Goal: Navigation & Orientation: Find specific page/section

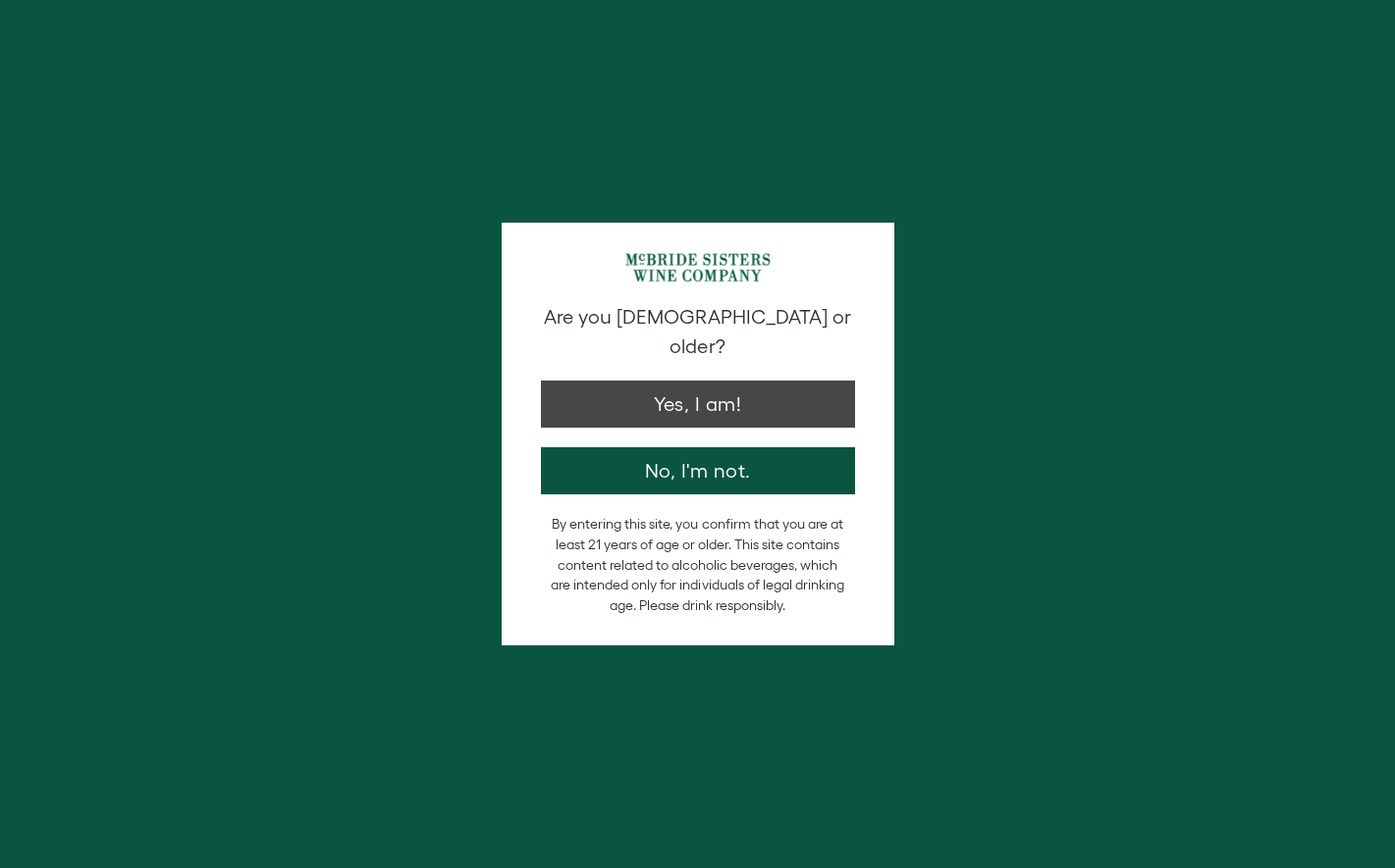
click at [645, 380] on button "Yes, I am!" at bounding box center [697, 403] width 314 height 47
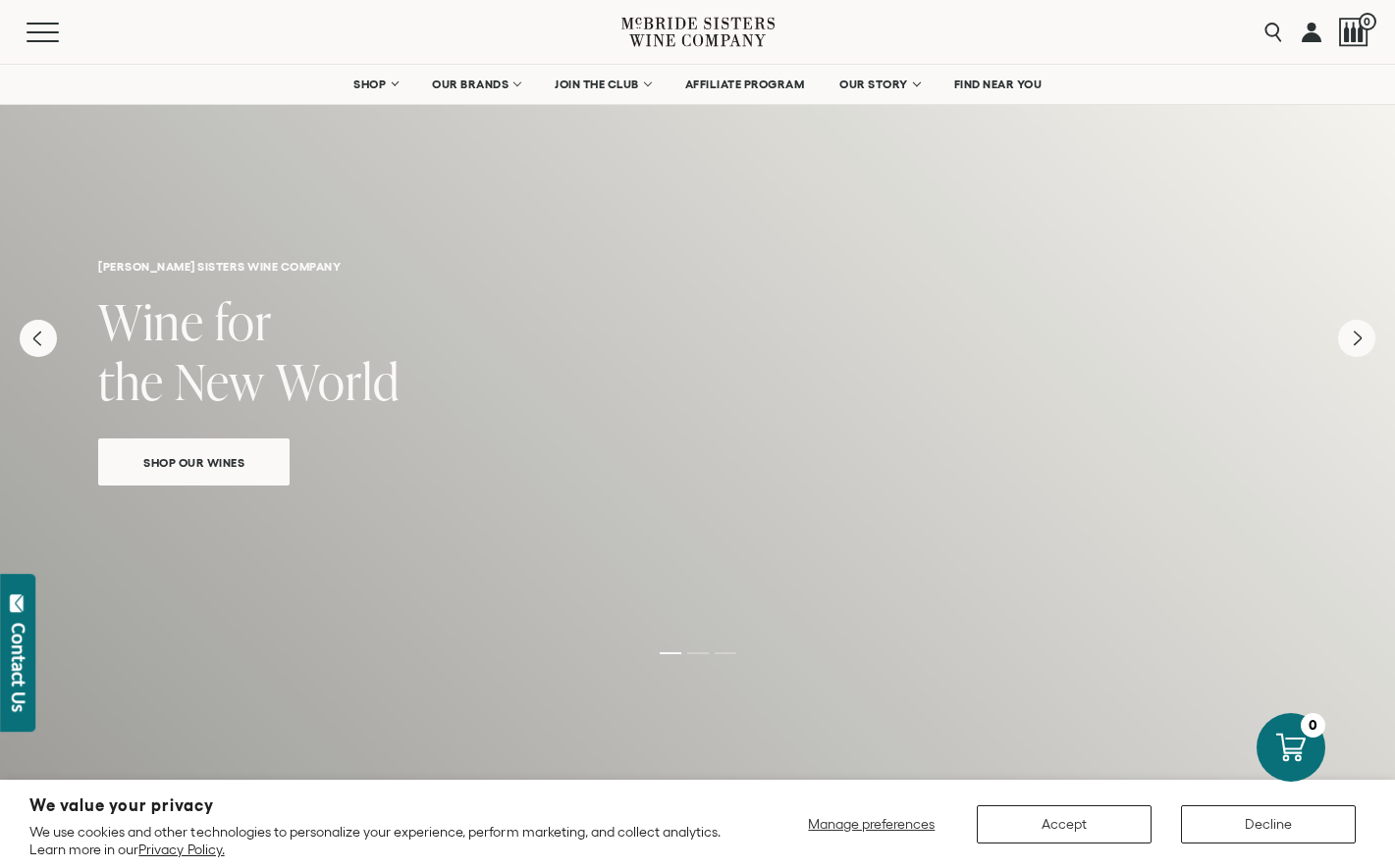
scroll to position [9, 0]
click at [1068, 824] on button "Accept" at bounding box center [1063, 824] width 174 height 38
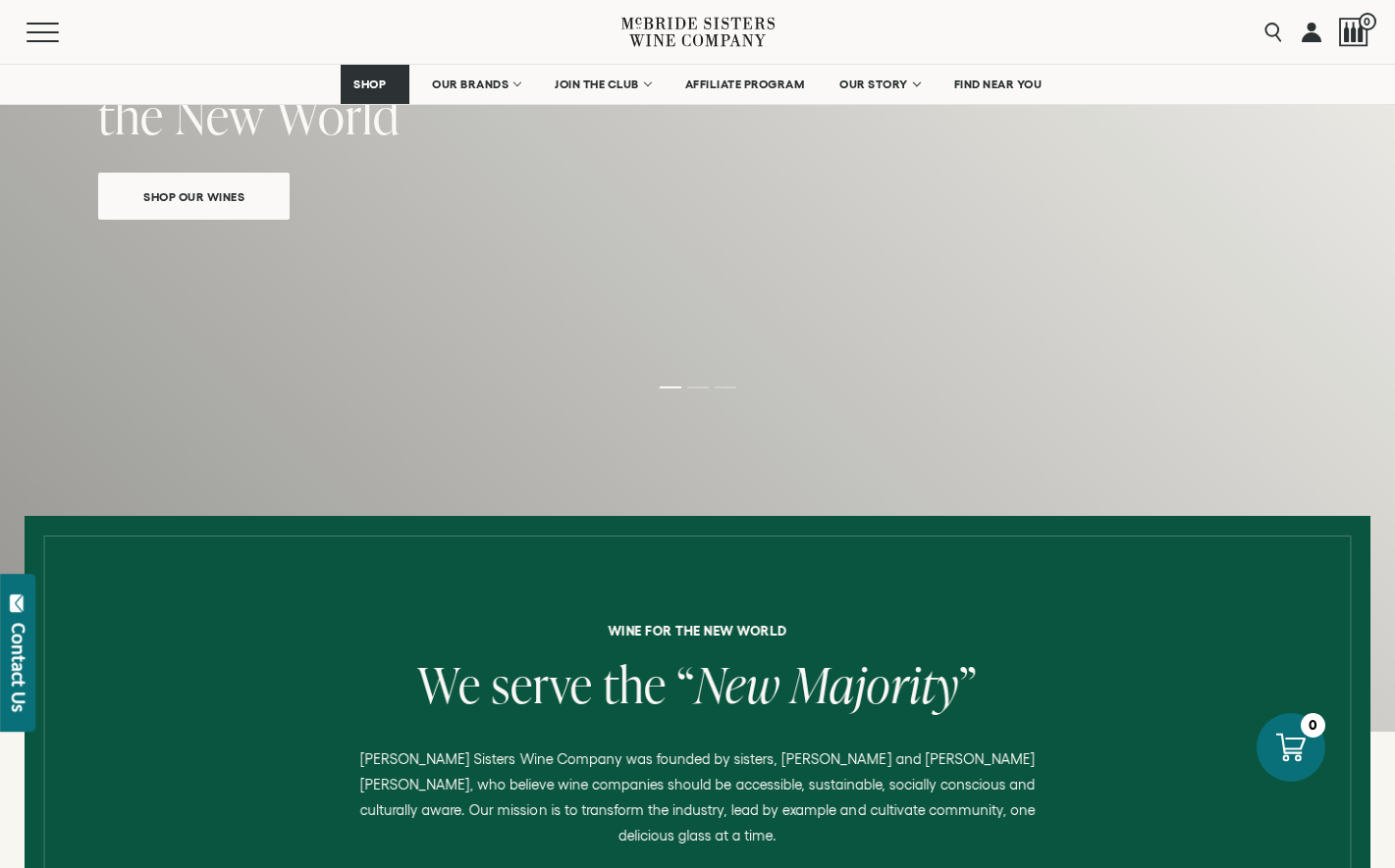
scroll to position [274, 0]
click at [1290, 428] on div "mcbride sisters wine company Wine for the New World Shop Our Wines" at bounding box center [697, 260] width 1395 height 942
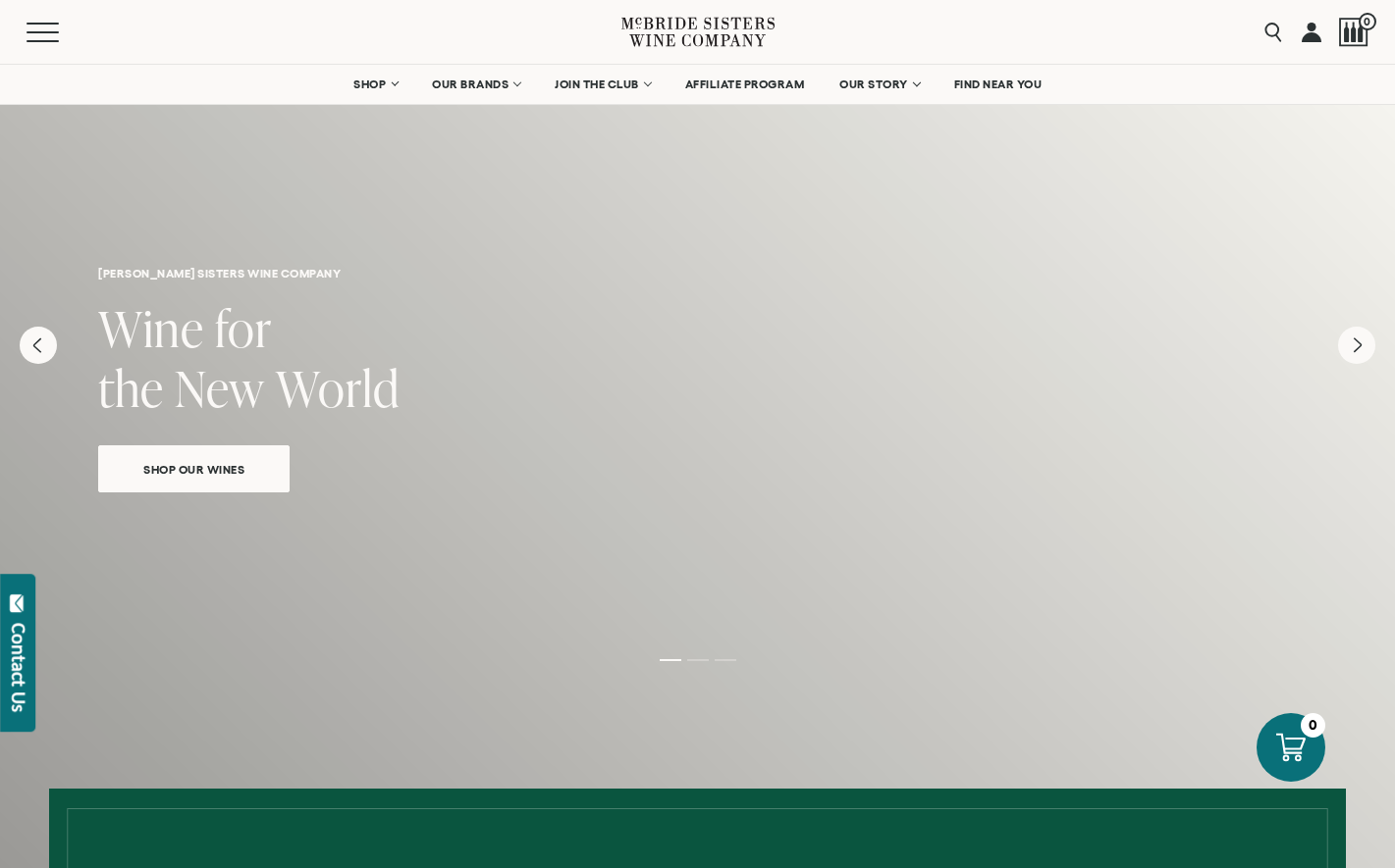
scroll to position [0, 0]
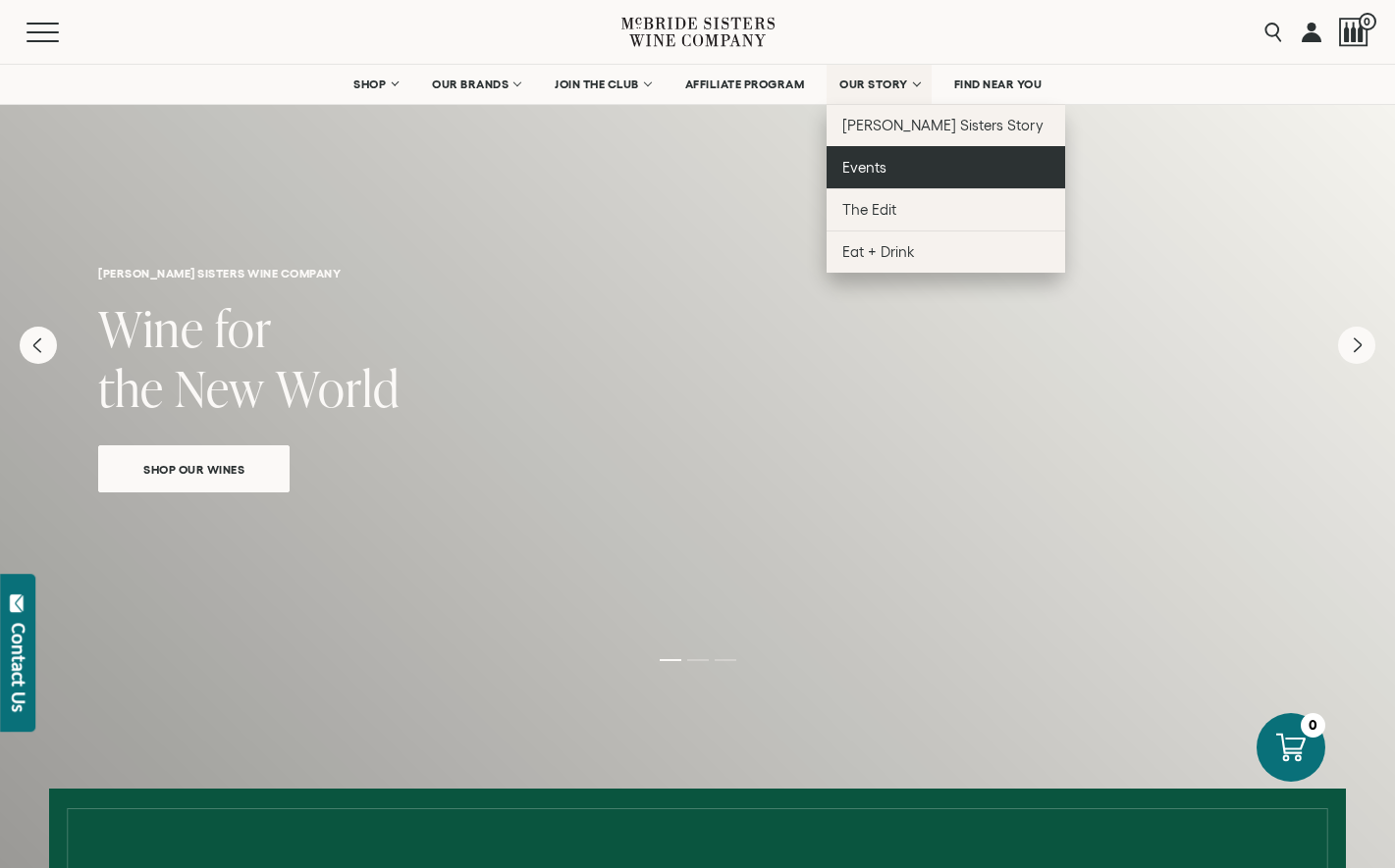
click at [876, 173] on span "Events" at bounding box center [864, 167] width 44 height 17
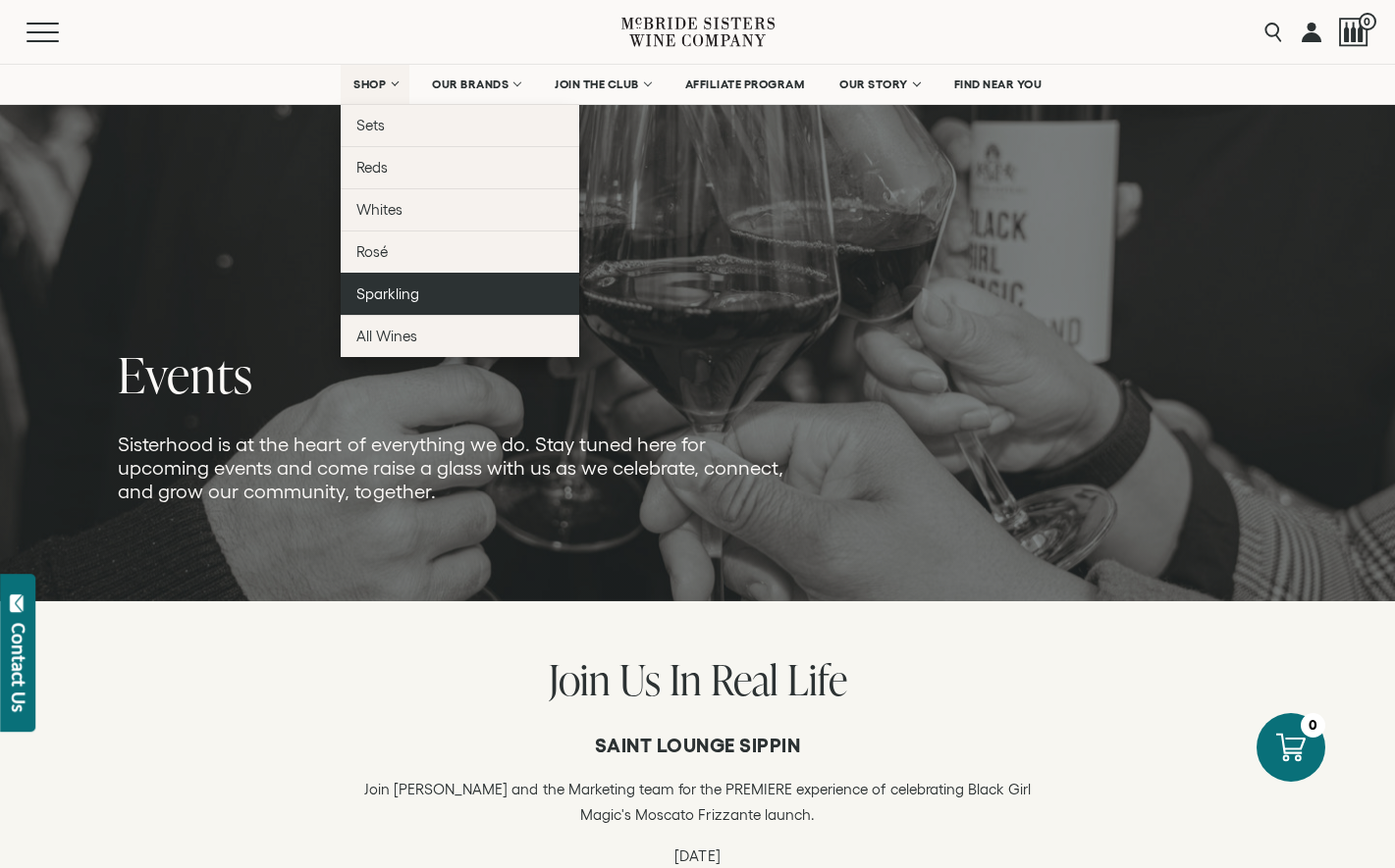
click at [380, 290] on span "Sparkling" at bounding box center [387, 294] width 63 height 17
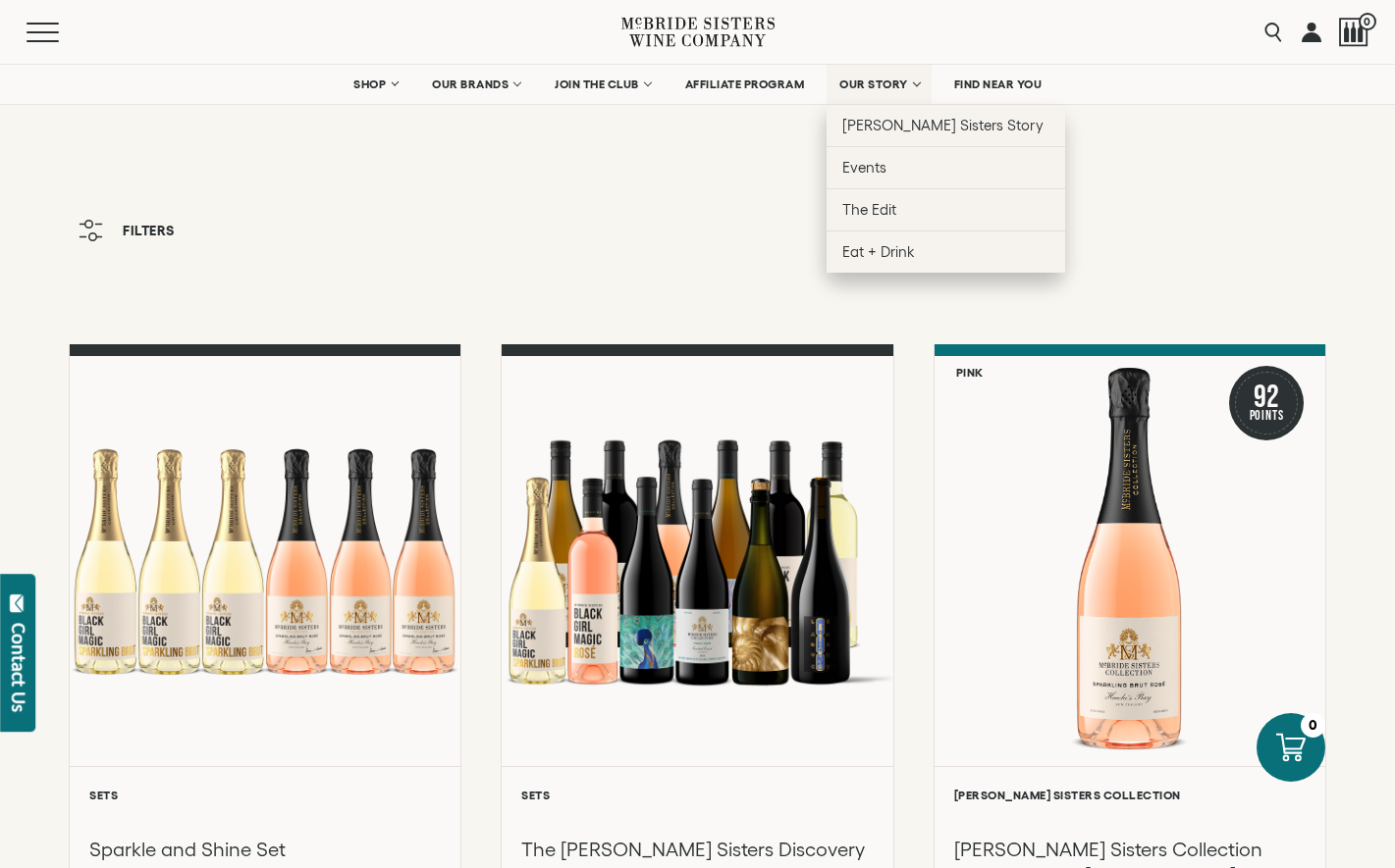
click at [880, 77] on link "OUR STORY" at bounding box center [878, 84] width 105 height 39
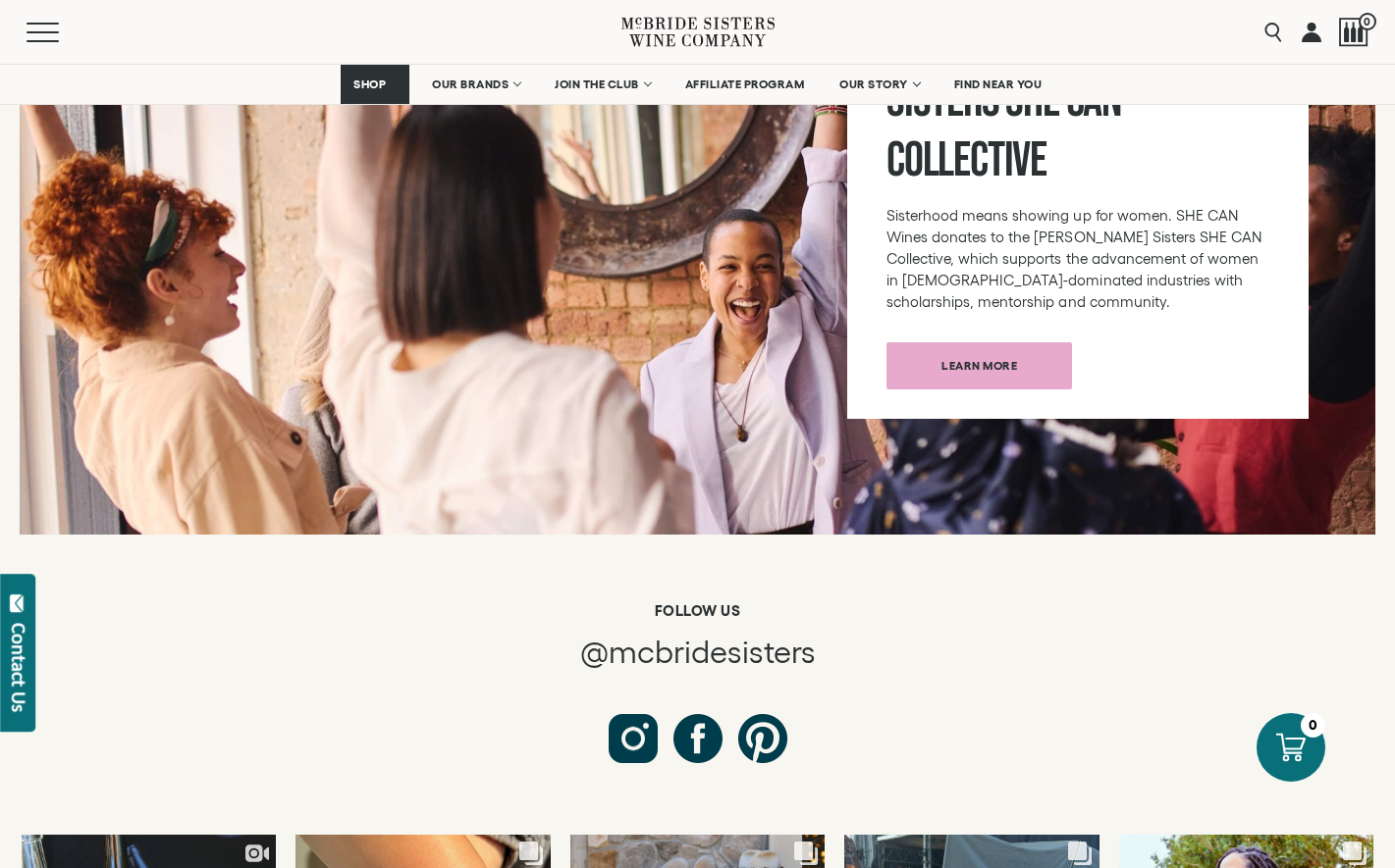
scroll to position [6975, 0]
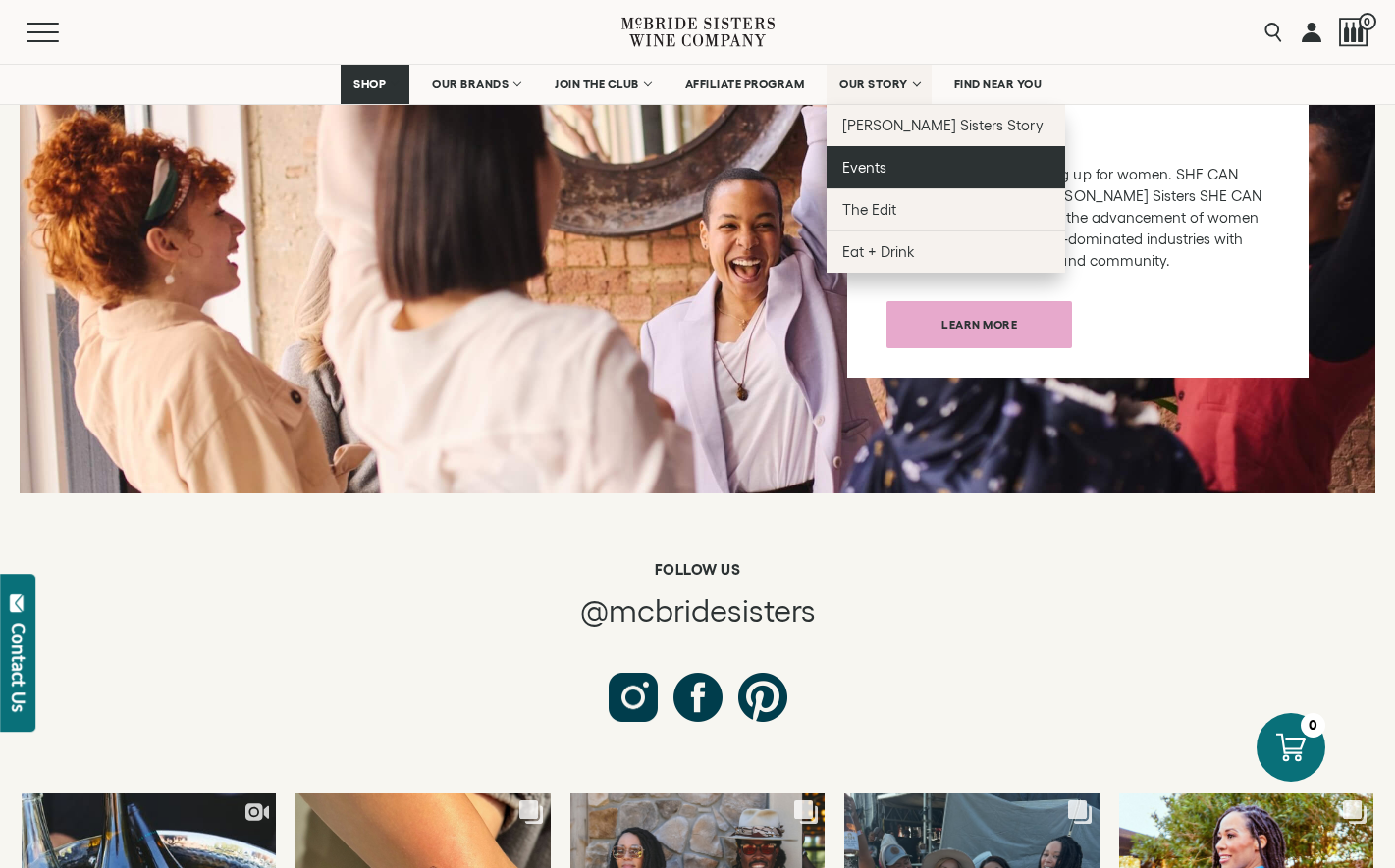
click at [870, 176] on link "Events" at bounding box center [946, 167] width 239 height 42
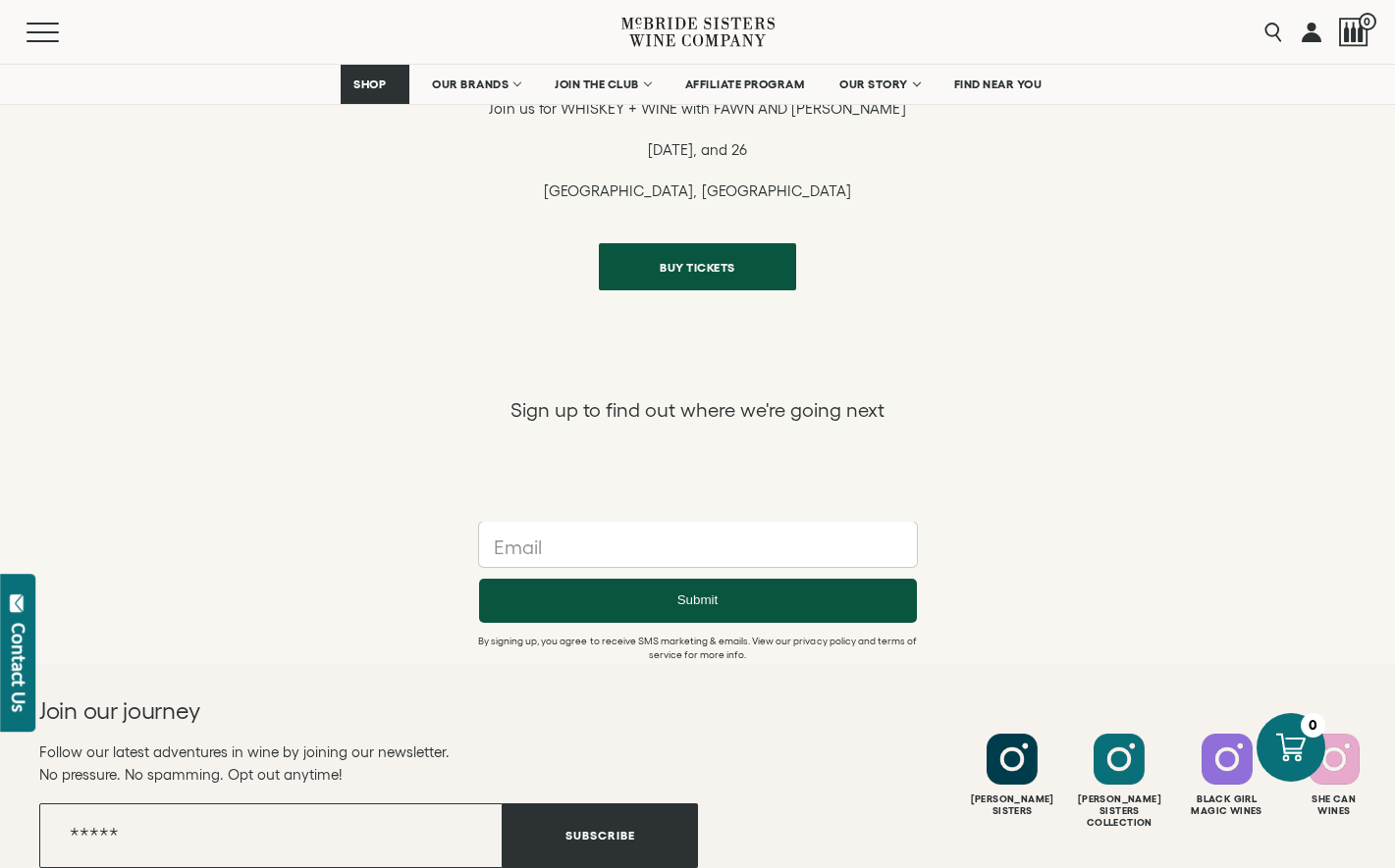
scroll to position [1469, 0]
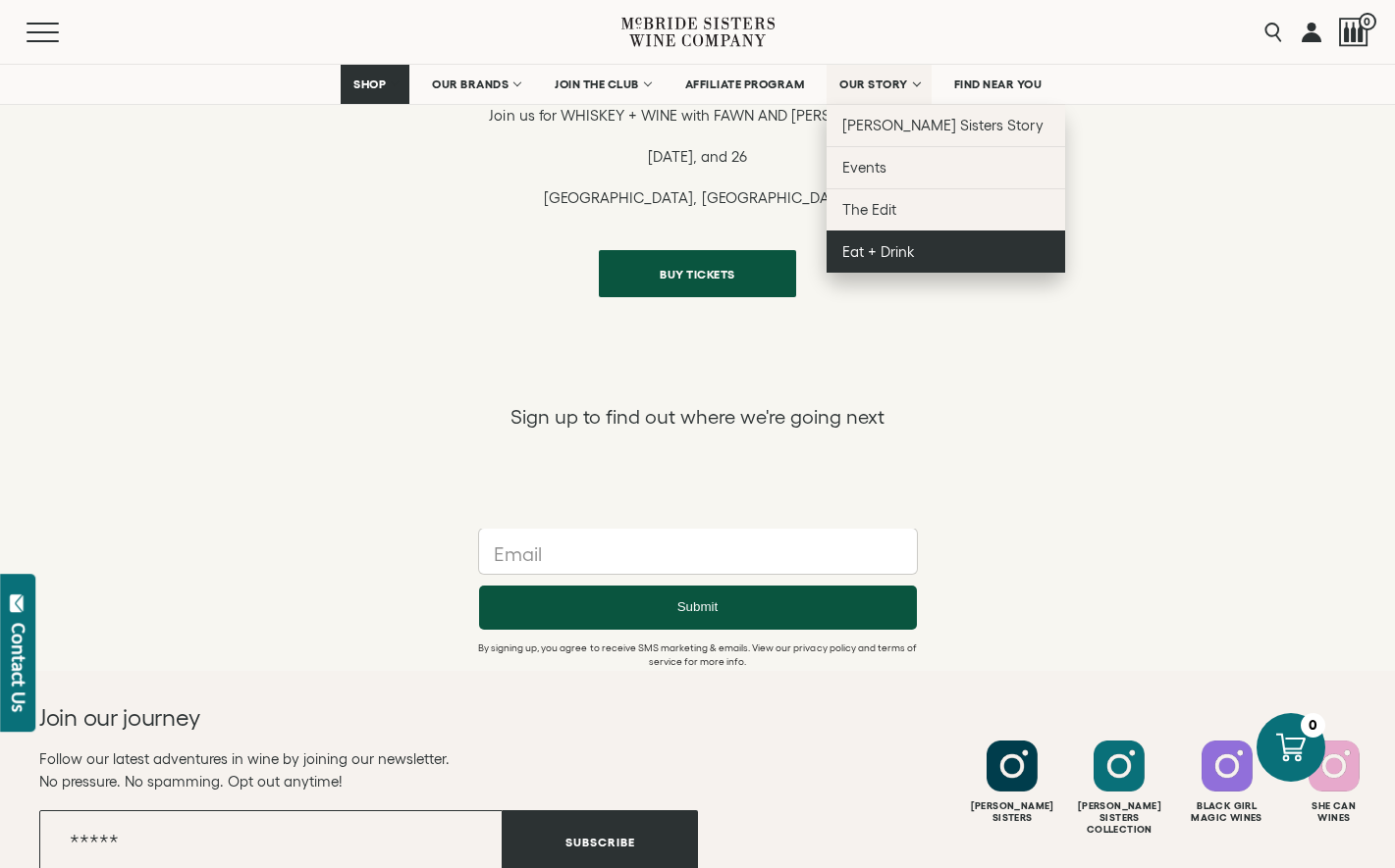
click at [898, 249] on span "Eat + Drink" at bounding box center [878, 251] width 73 height 17
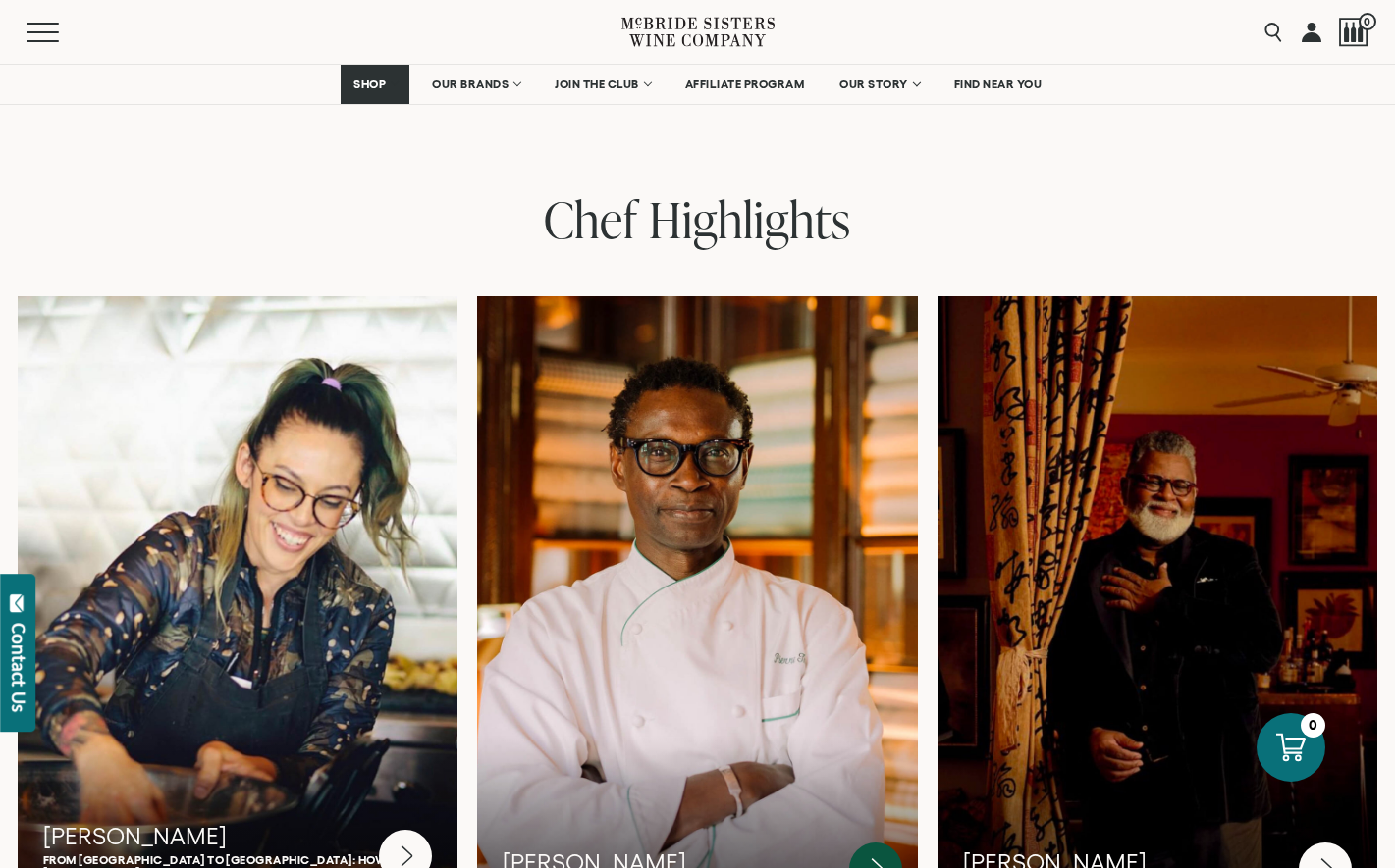
scroll to position [4186, 0]
